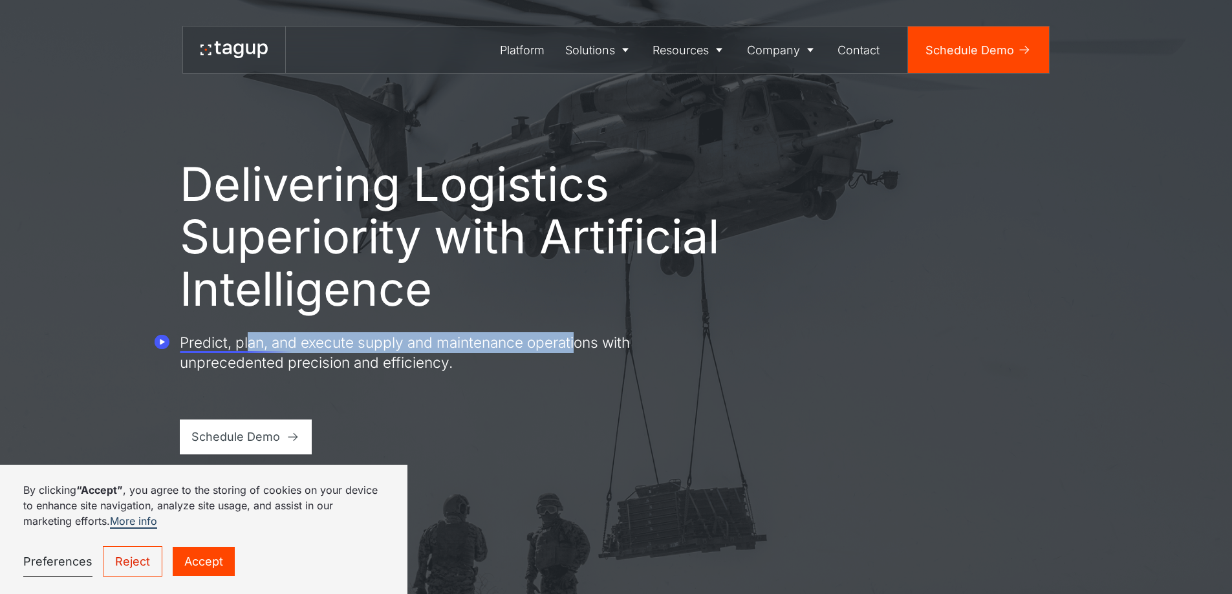
drag, startPoint x: 285, startPoint y: 343, endPoint x: 576, endPoint y: 340, distance: 291.1
click at [574, 340] on p "Predict, plan, and execute supply and maintenance operations with unprecedented…" at bounding box center [413, 352] width 466 height 41
drag, startPoint x: 615, startPoint y: 346, endPoint x: 303, endPoint y: 351, distance: 311.8
click at [303, 351] on p "Predict, plan, and execute supply and maintenance operations with unprecedented…" at bounding box center [413, 352] width 466 height 41
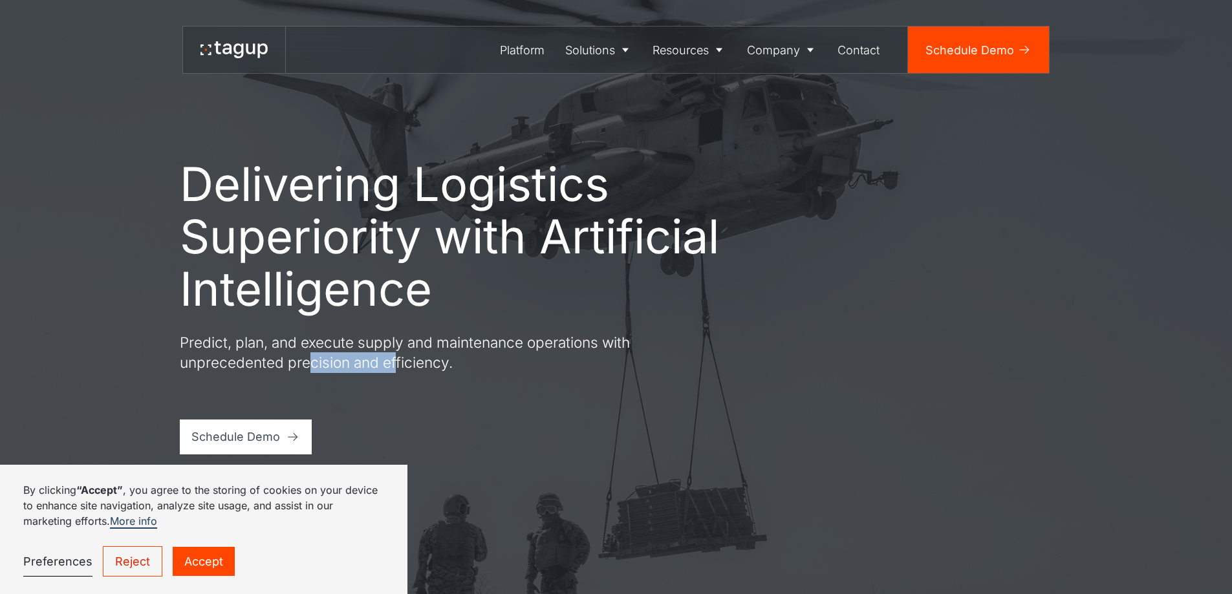
drag, startPoint x: 322, startPoint y: 365, endPoint x: 411, endPoint y: 367, distance: 89.9
click at [397, 368] on p "Predict, plan, and execute supply and maintenance operations with unprecedented…" at bounding box center [413, 352] width 466 height 41
drag, startPoint x: 427, startPoint y: 365, endPoint x: 337, endPoint y: 360, distance: 90.1
click at [339, 360] on p "Predict, plan, and execute supply and maintenance operations with unprecedented…" at bounding box center [413, 352] width 466 height 41
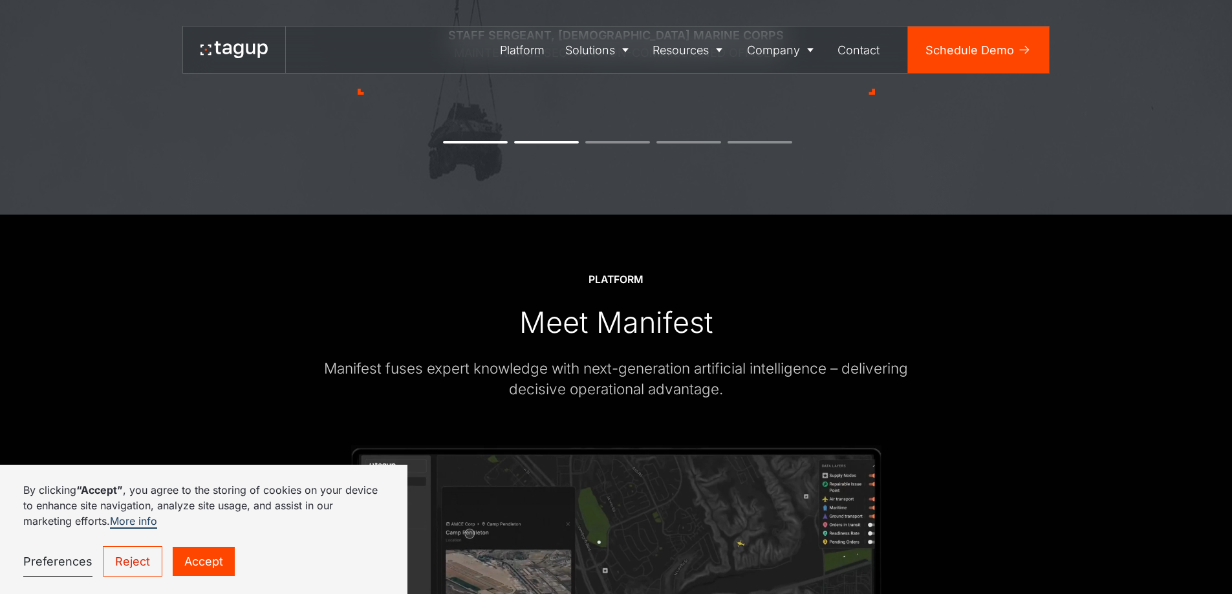
scroll to position [1811, 0]
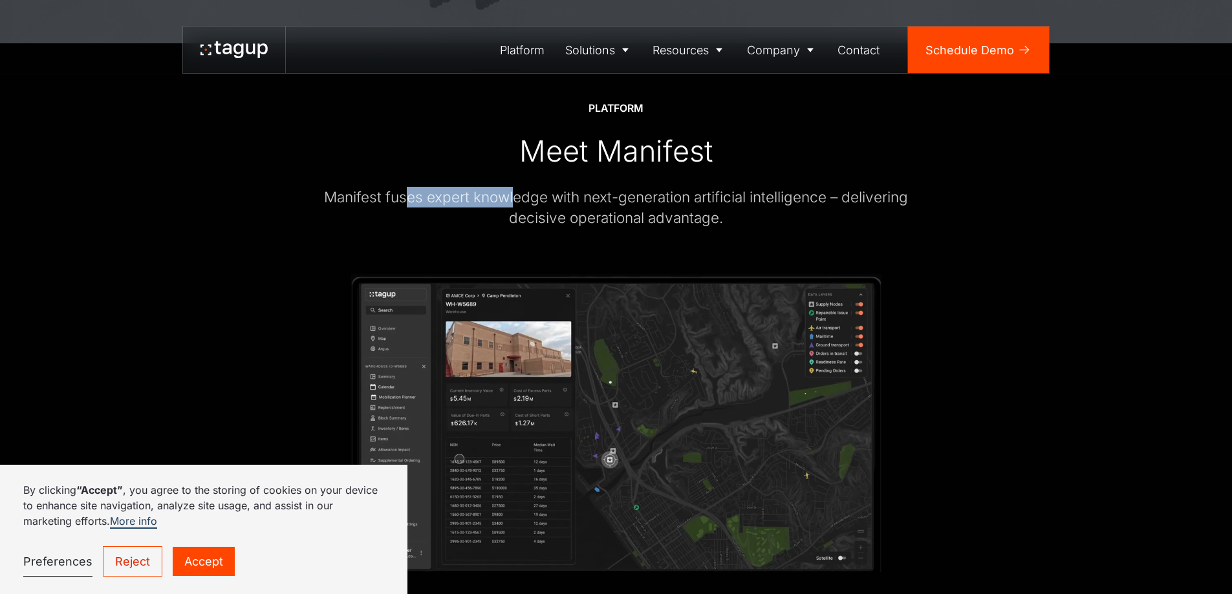
drag, startPoint x: 405, startPoint y: 201, endPoint x: 512, endPoint y: 201, distance: 107.4
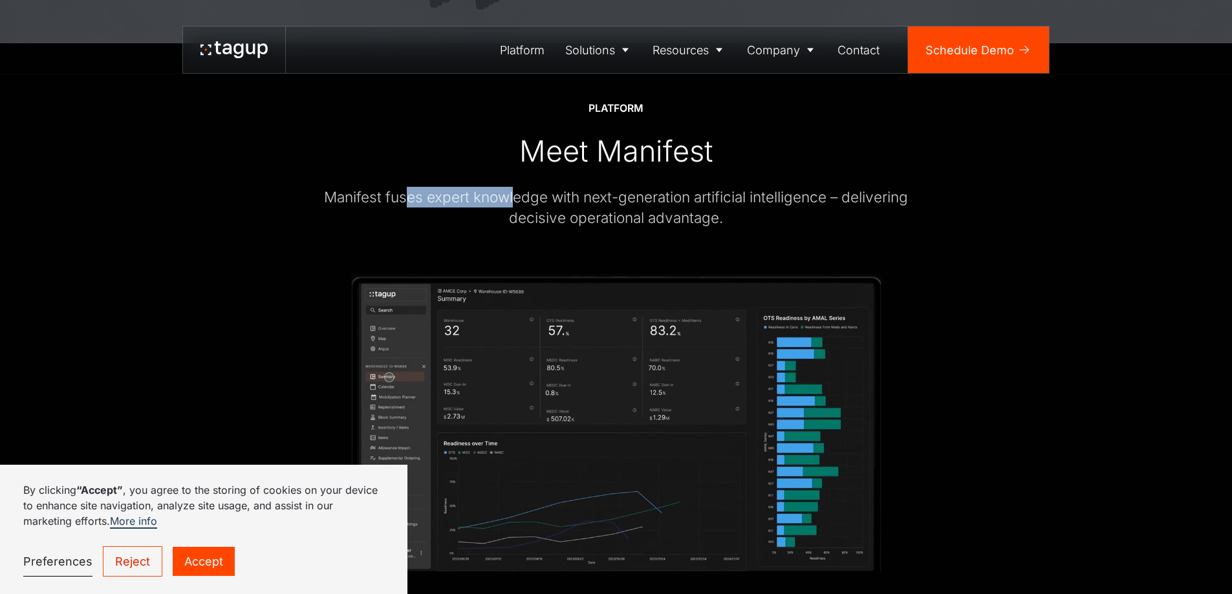
click at [512, 201] on div "Manifest fuses expert knowledge with next-generation artificial intelligence – …" at bounding box center [616, 207] width 640 height 41
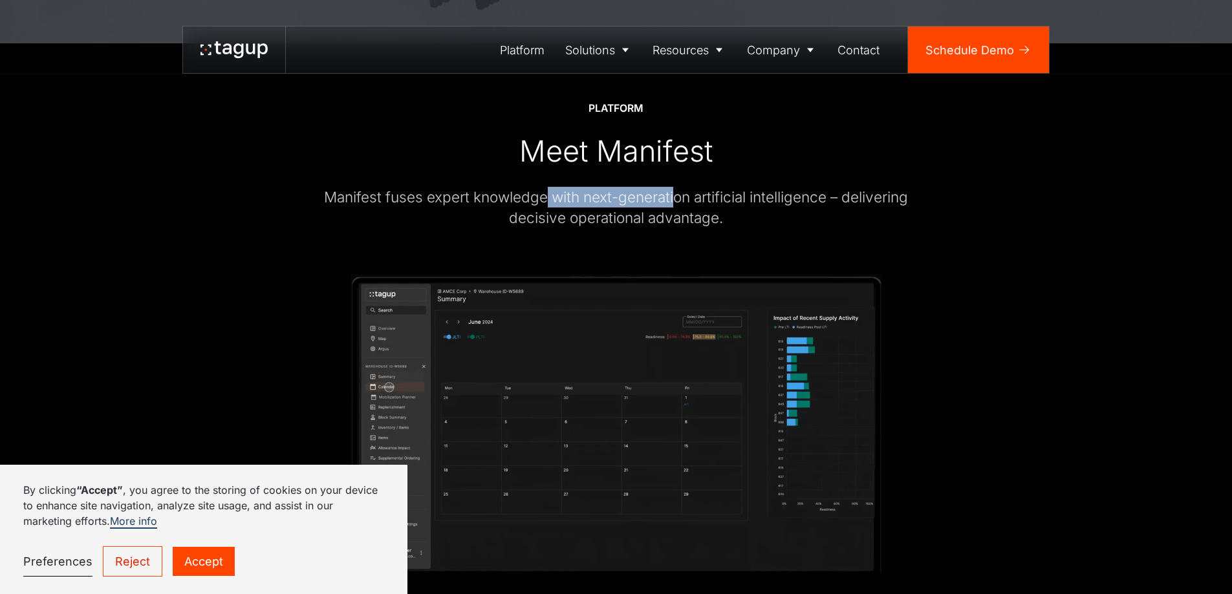
drag, startPoint x: 673, startPoint y: 198, endPoint x: 543, endPoint y: 195, distance: 129.4
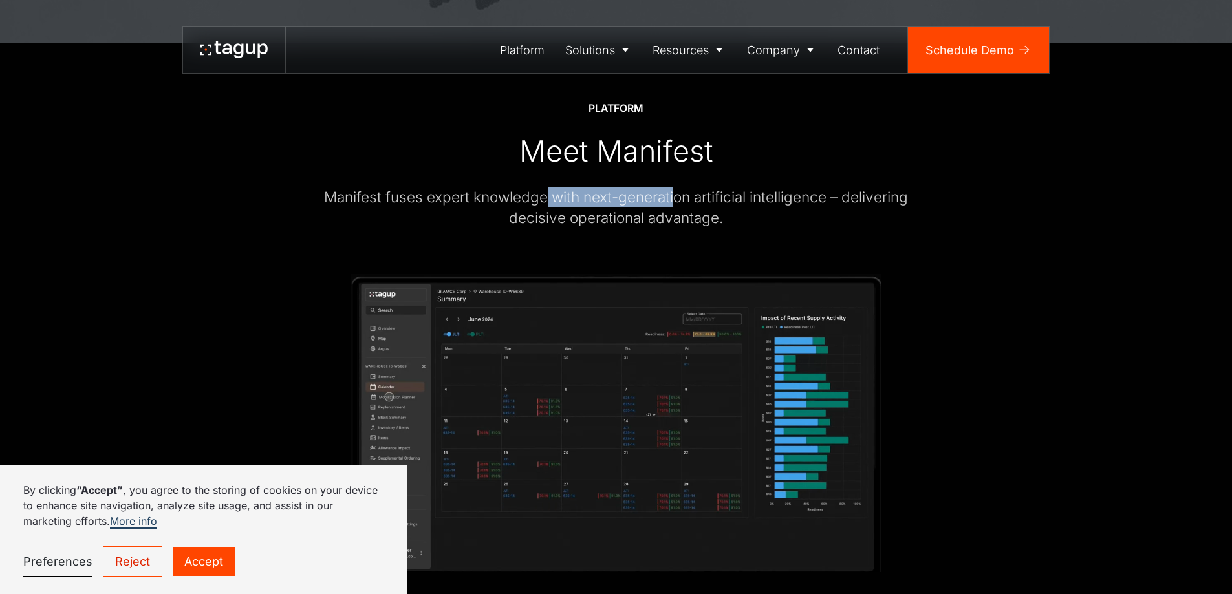
click at [543, 195] on div "Manifest fuses expert knowledge with next-generation artificial intelligence – …" at bounding box center [616, 207] width 640 height 41
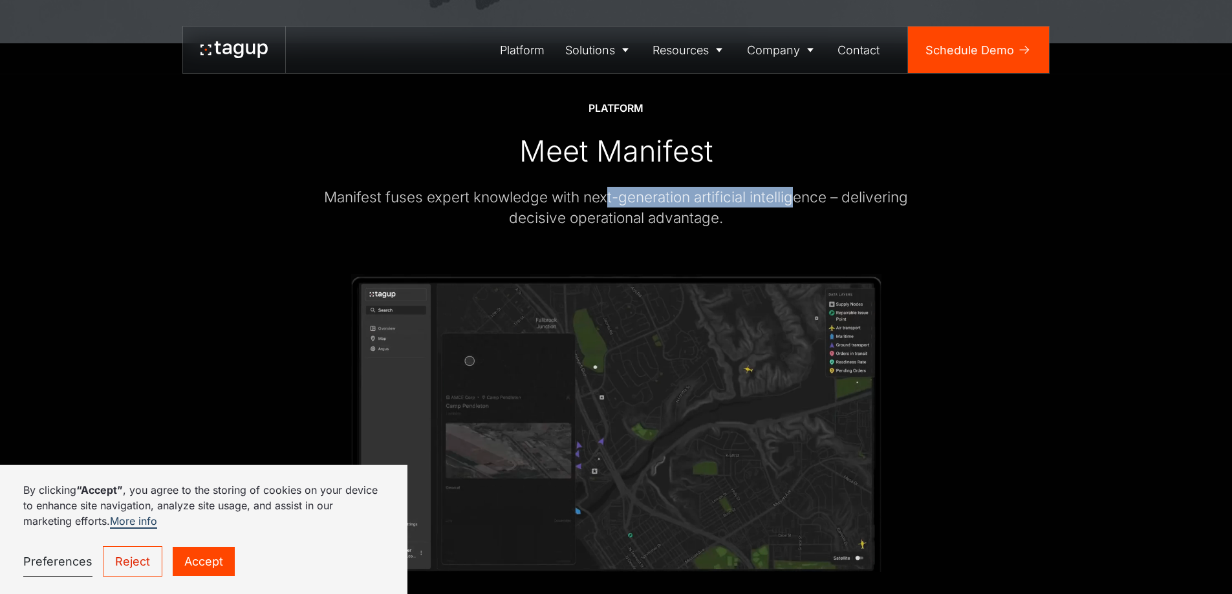
drag, startPoint x: 796, startPoint y: 199, endPoint x: 609, endPoint y: 191, distance: 187.8
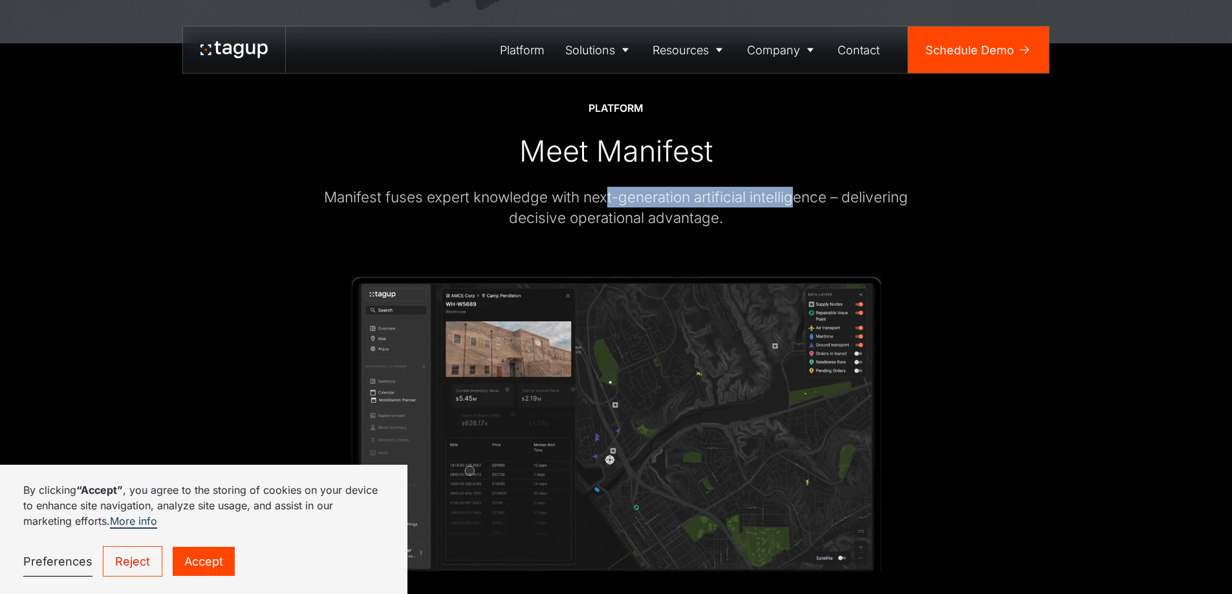
click at [609, 191] on div "Manifest fuses expert knowledge with next-generation artificial intelligence – …" at bounding box center [616, 207] width 640 height 41
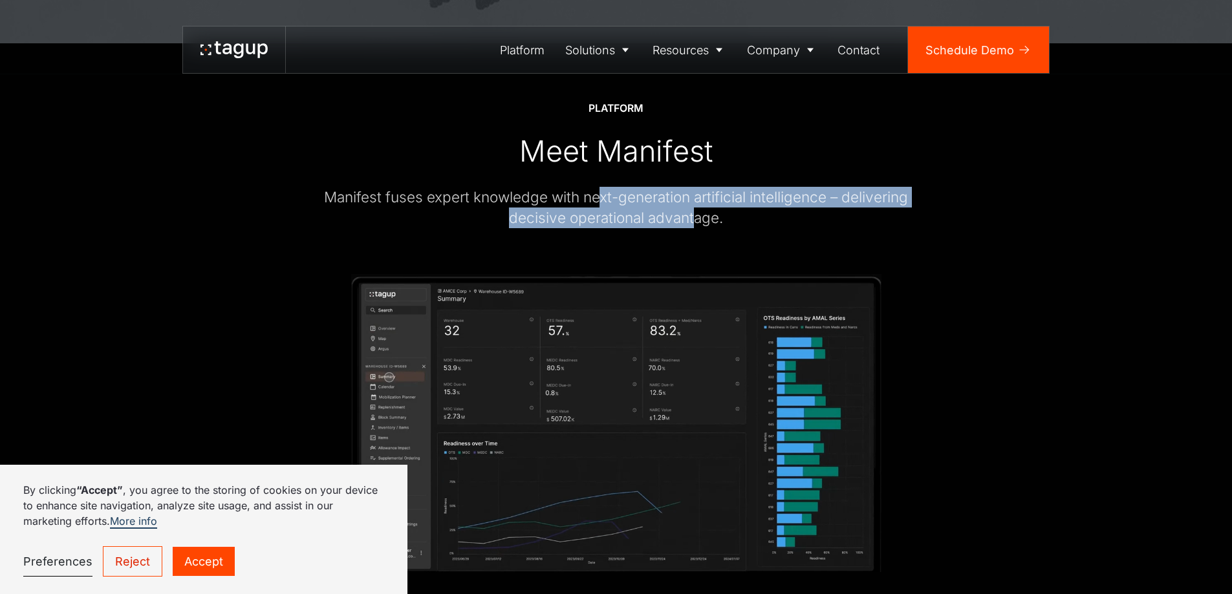
drag, startPoint x: 596, startPoint y: 198, endPoint x: 692, endPoint y: 218, distance: 97.8
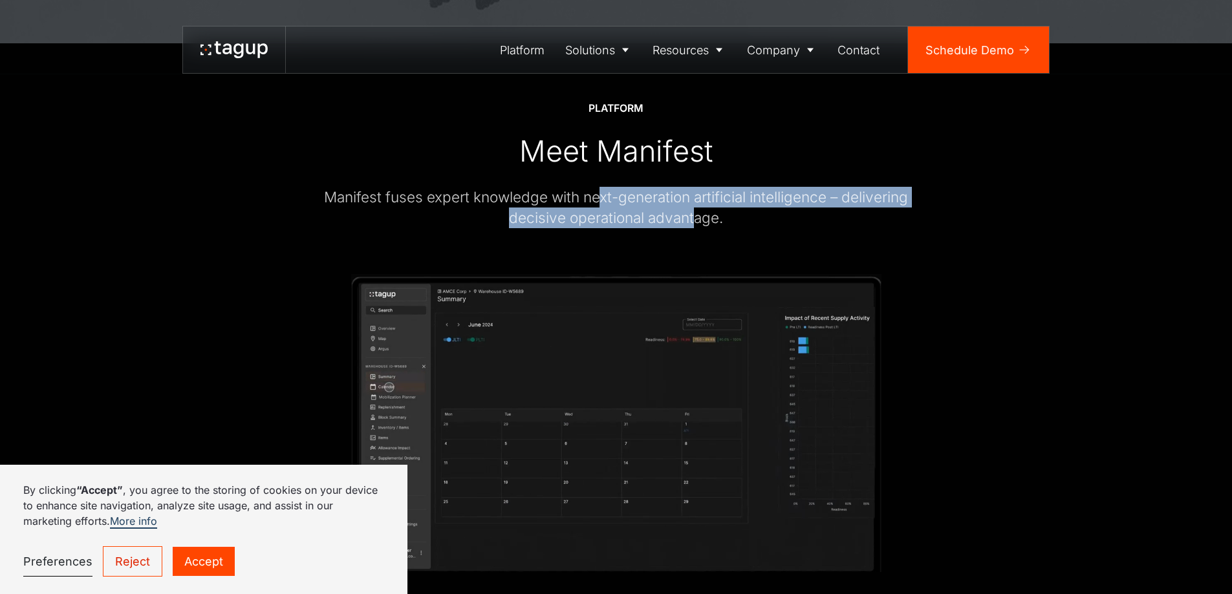
click at [692, 218] on div "Manifest fuses expert knowledge with next-generation artificial intelligence – …" at bounding box center [616, 207] width 640 height 41
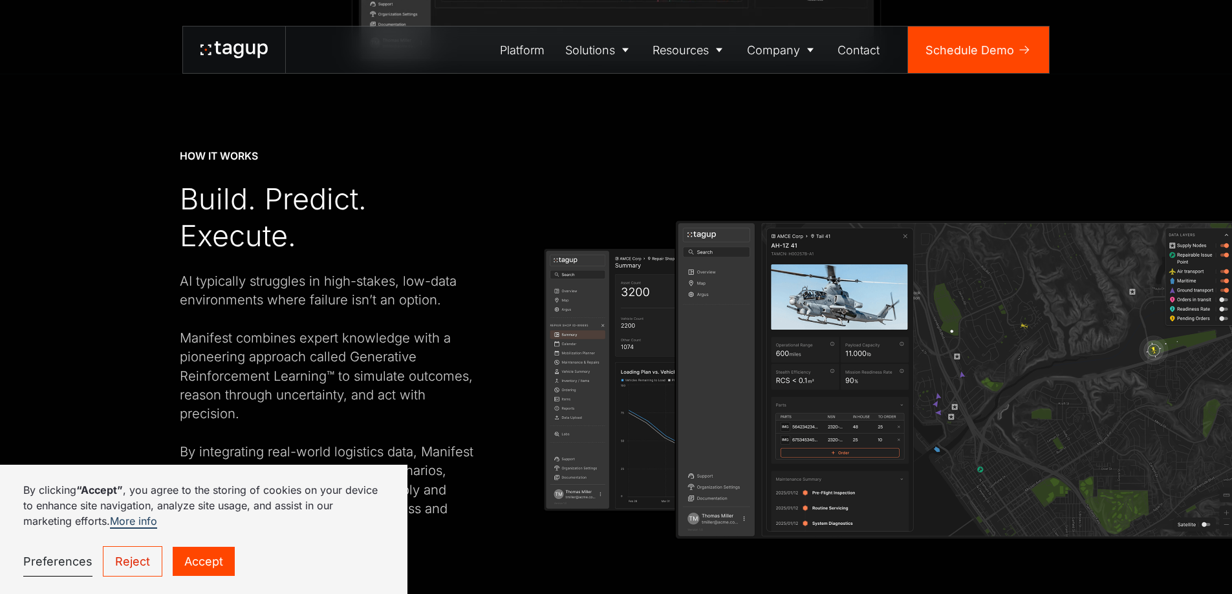
scroll to position [2329, 0]
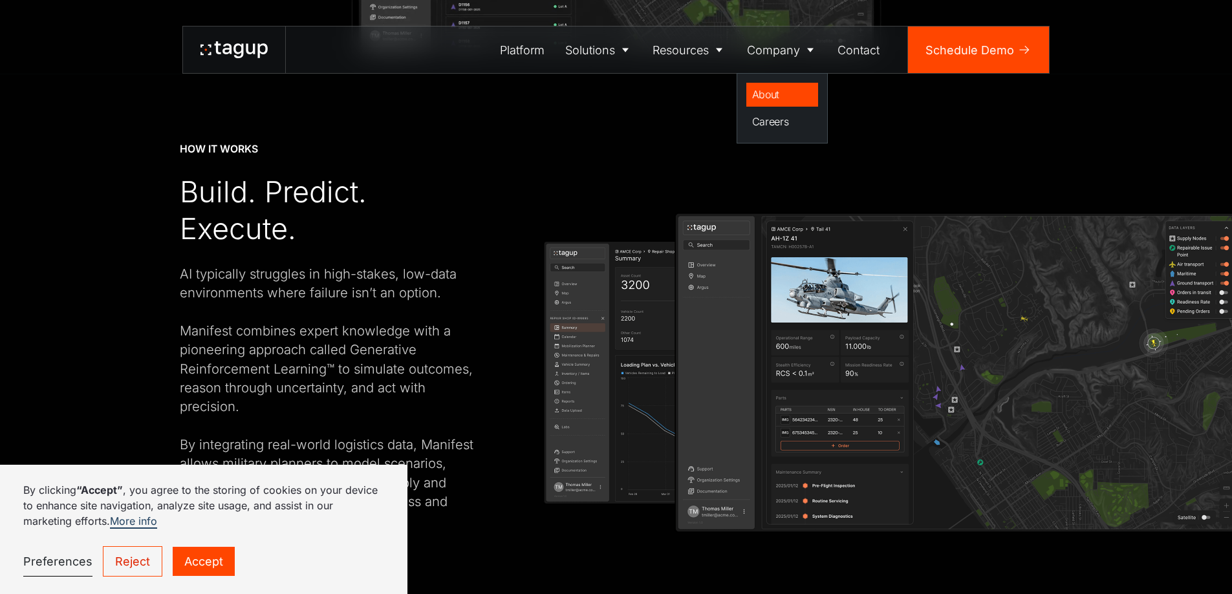
click at [772, 94] on div "About" at bounding box center [782, 95] width 61 height 16
